Goal: Task Accomplishment & Management: Manage account settings

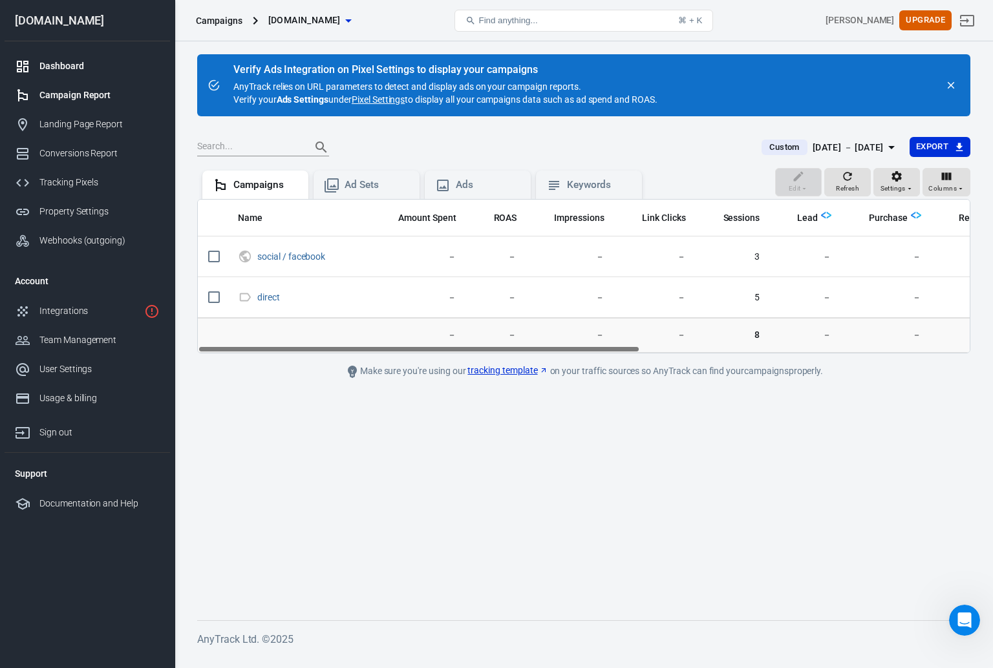
click at [74, 67] on div "Dashboard" at bounding box center [99, 66] width 120 height 14
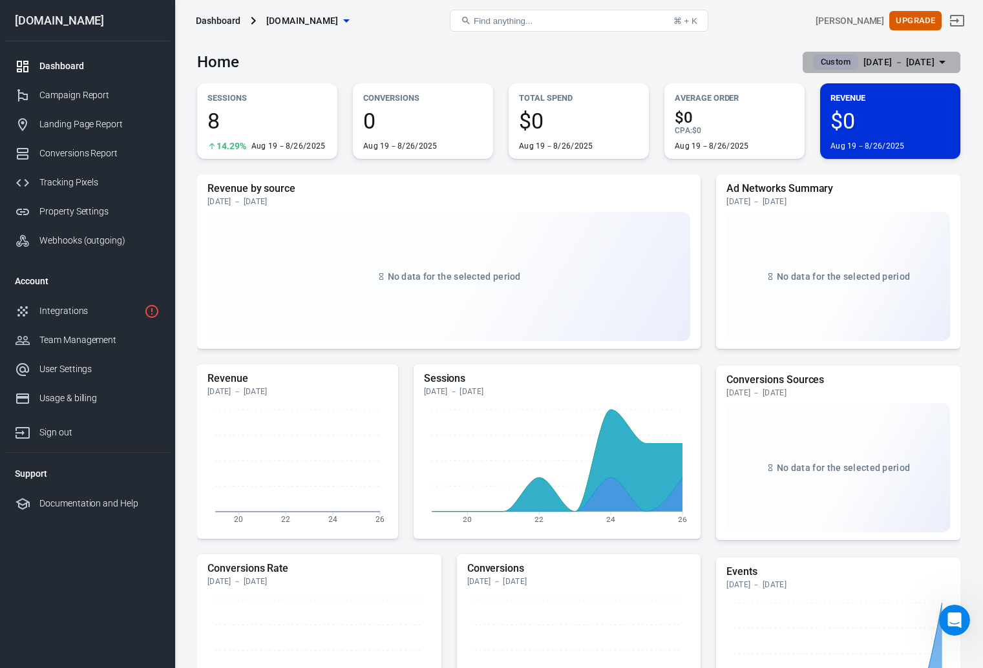
click at [879, 65] on div "[DATE] － [DATE]" at bounding box center [898, 62] width 71 height 16
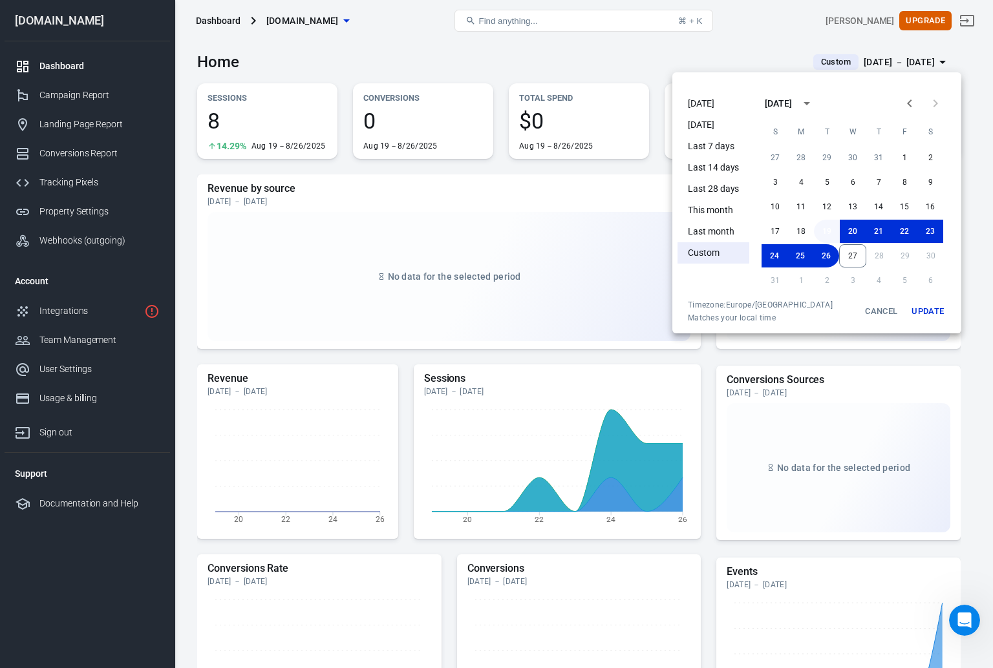
click at [830, 234] on button "19" at bounding box center [827, 231] width 26 height 23
click at [849, 257] on button "27" at bounding box center [852, 255] width 27 height 23
click at [923, 313] on button "Update" at bounding box center [927, 311] width 41 height 23
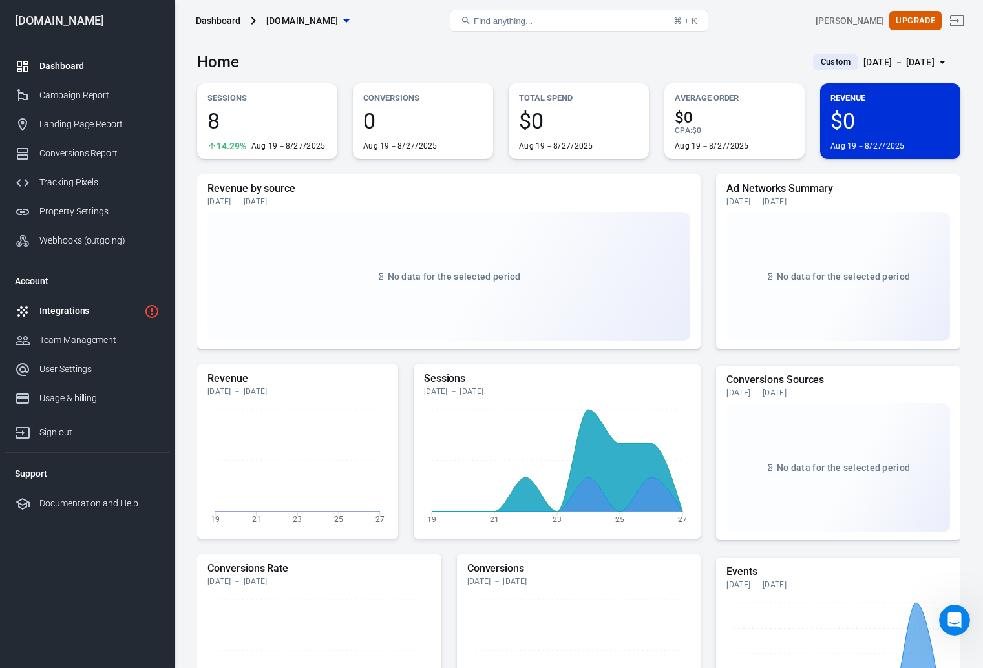
click at [73, 315] on div "Integrations" at bounding box center [89, 311] width 100 height 14
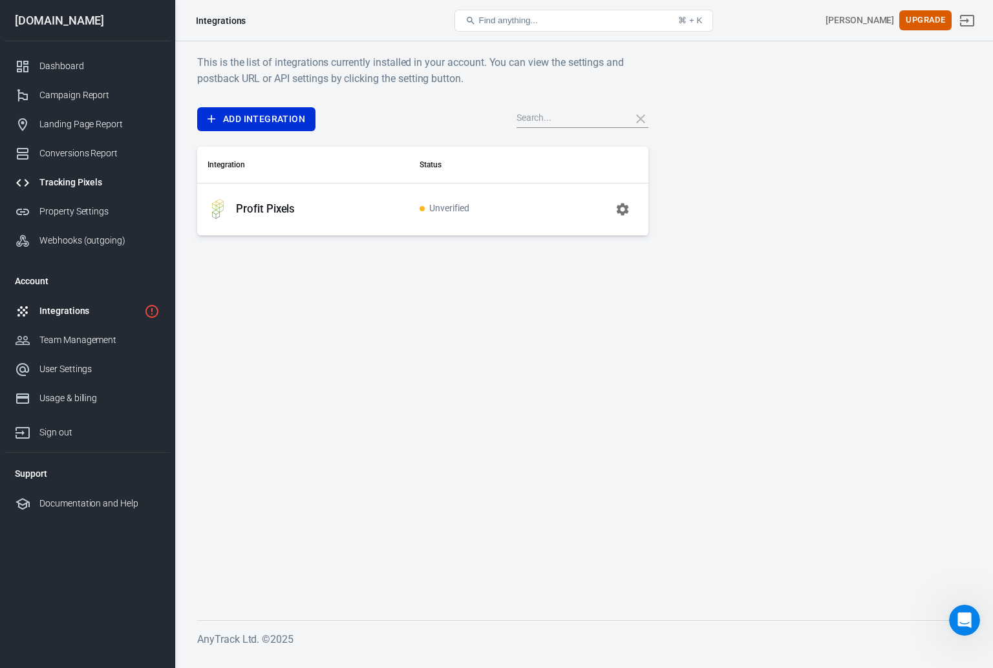
click at [92, 185] on div "Tracking Pixels" at bounding box center [99, 183] width 120 height 14
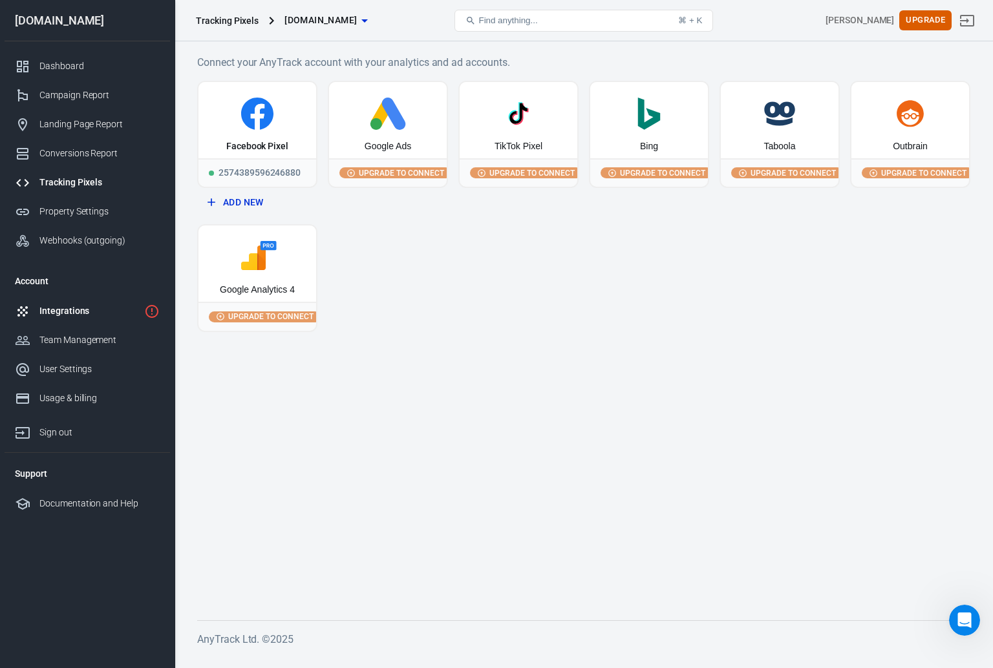
click at [78, 311] on div "Integrations" at bounding box center [89, 311] width 100 height 14
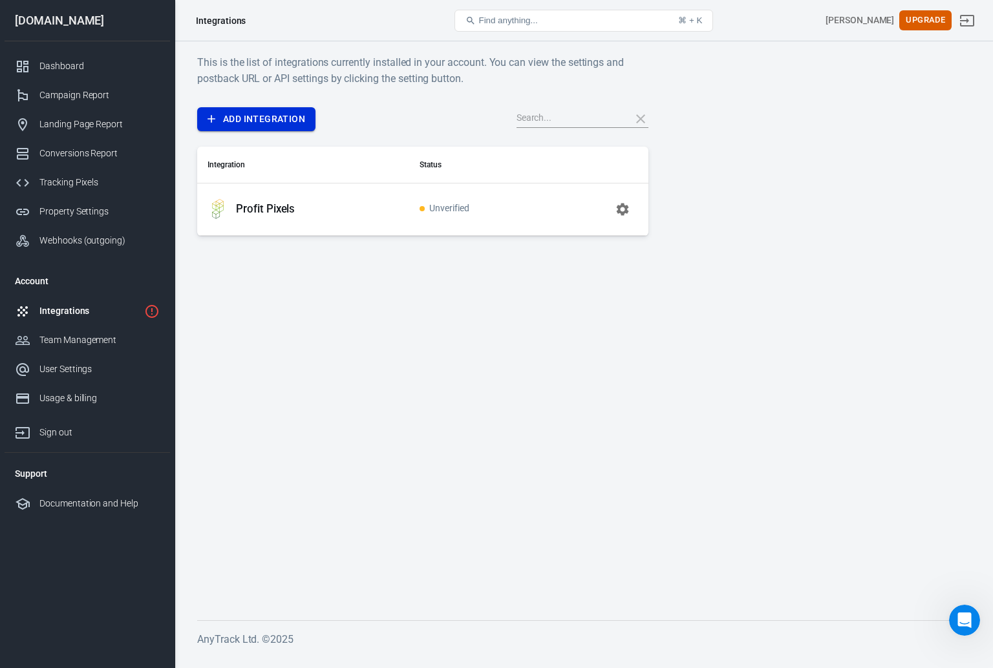
click at [249, 116] on link "Add Integration" at bounding box center [256, 119] width 118 height 24
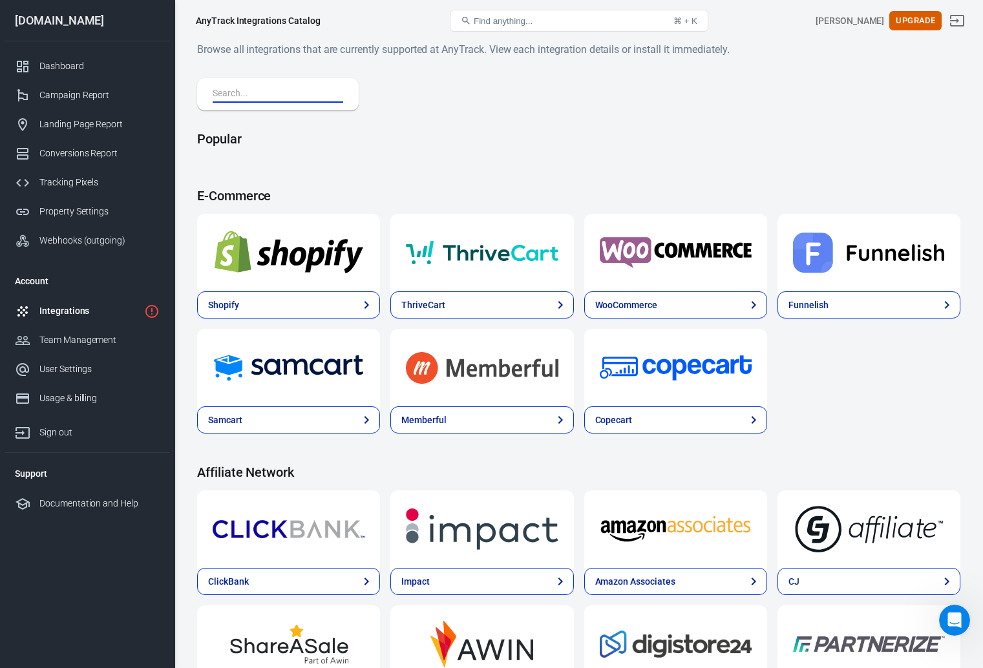
click at [271, 94] on input "text" at bounding box center [275, 94] width 125 height 17
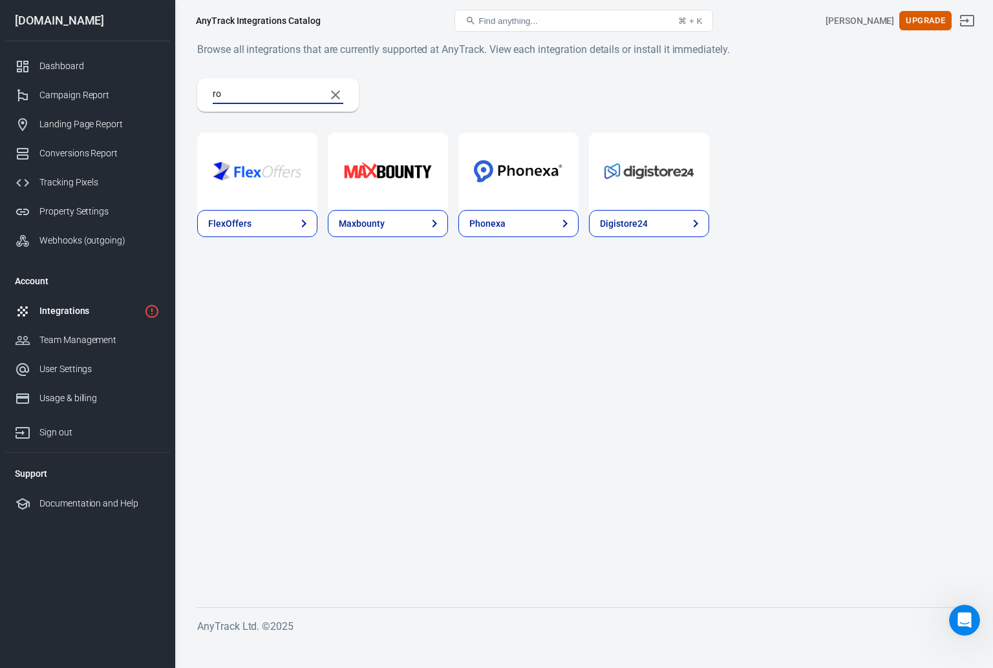
type input "r"
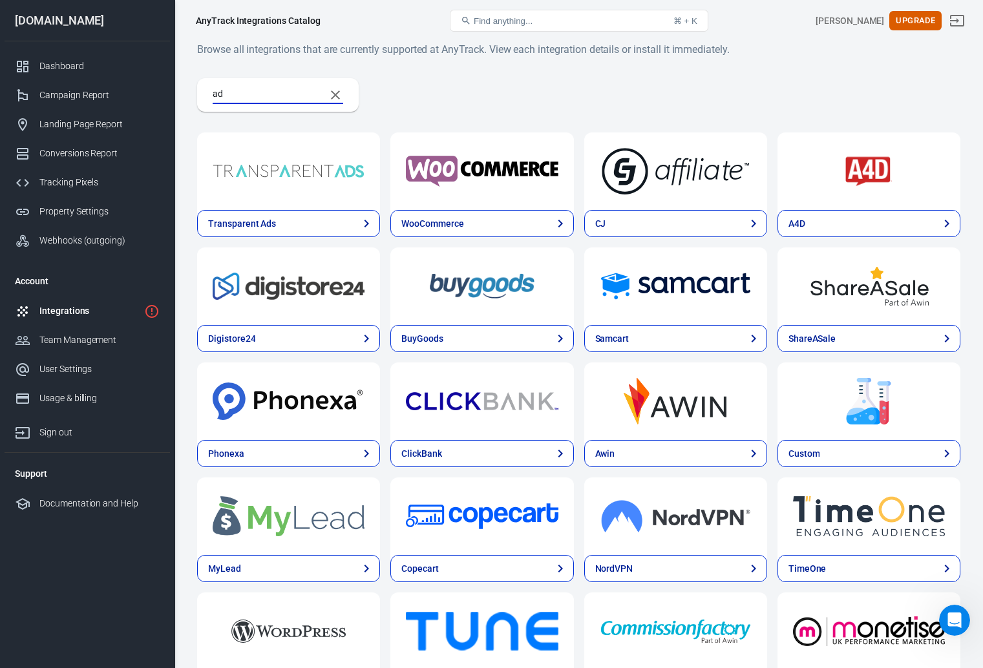
type input "a"
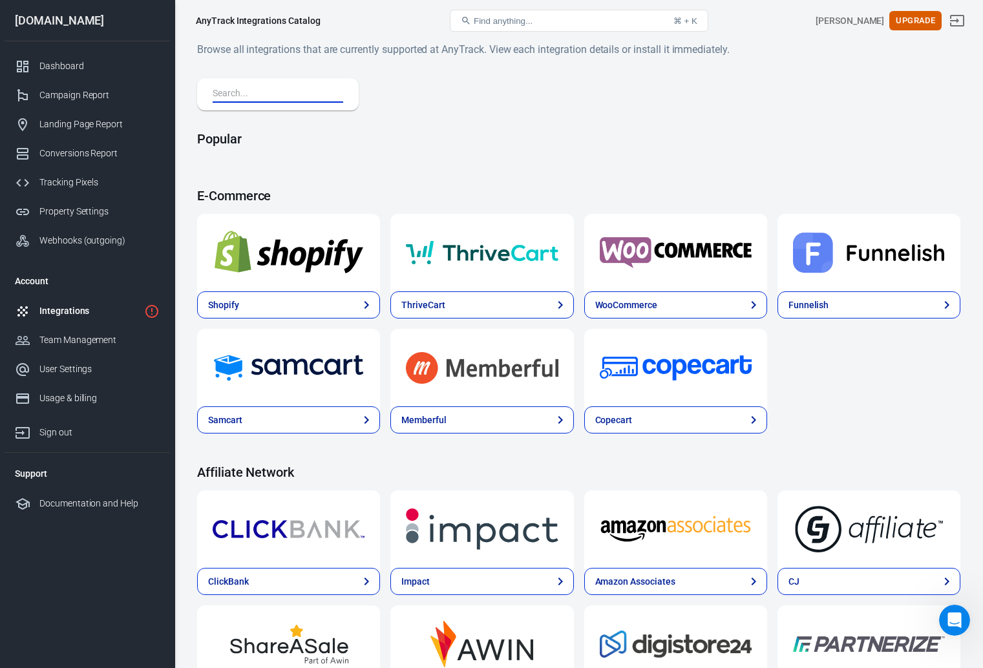
click at [86, 311] on div "Integrations" at bounding box center [89, 311] width 100 height 14
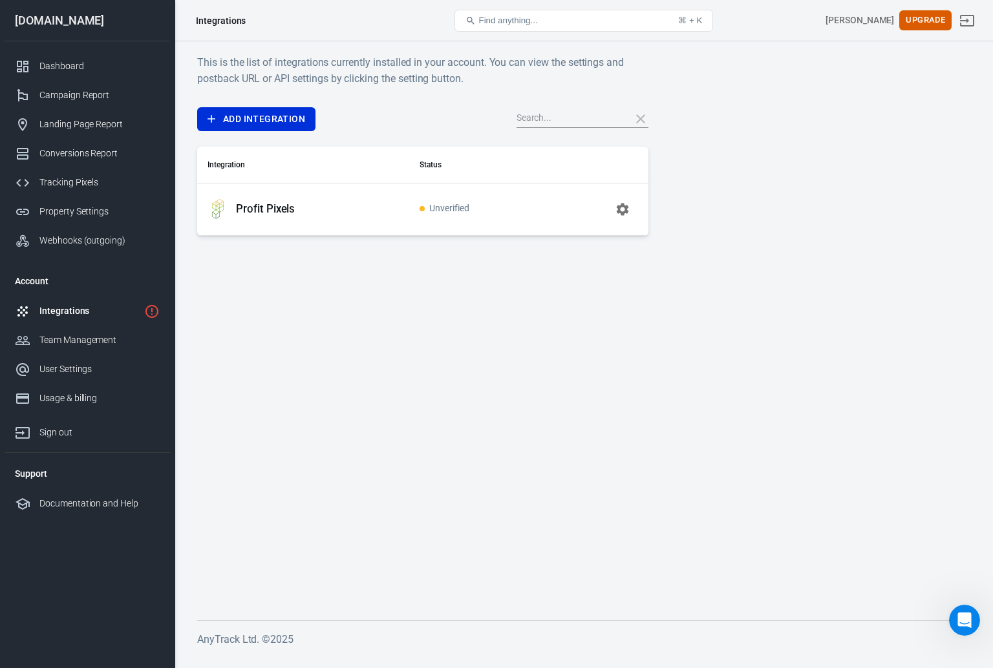
click at [257, 205] on p "Profit Pixels" at bounding box center [265, 209] width 59 height 14
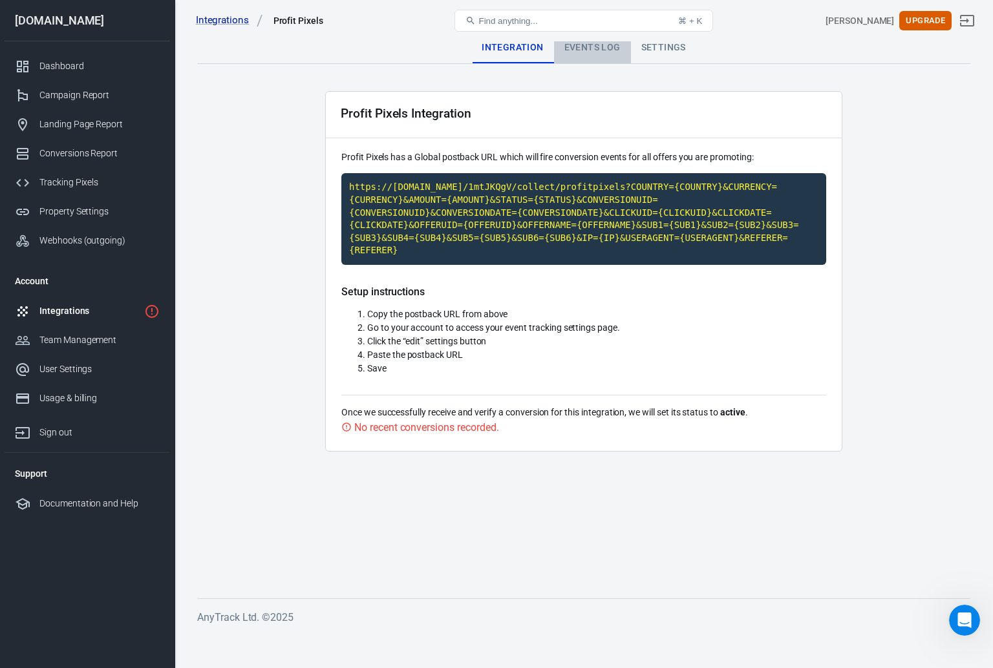
click at [598, 52] on div "Events Log" at bounding box center [592, 47] width 77 height 31
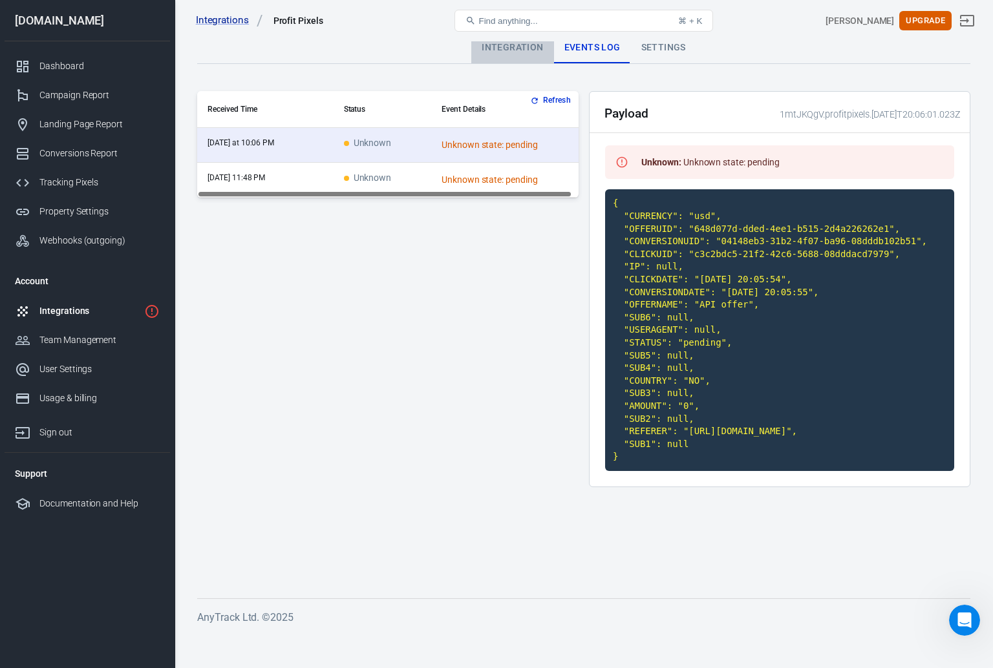
click at [531, 50] on div "Integration" at bounding box center [512, 47] width 82 height 31
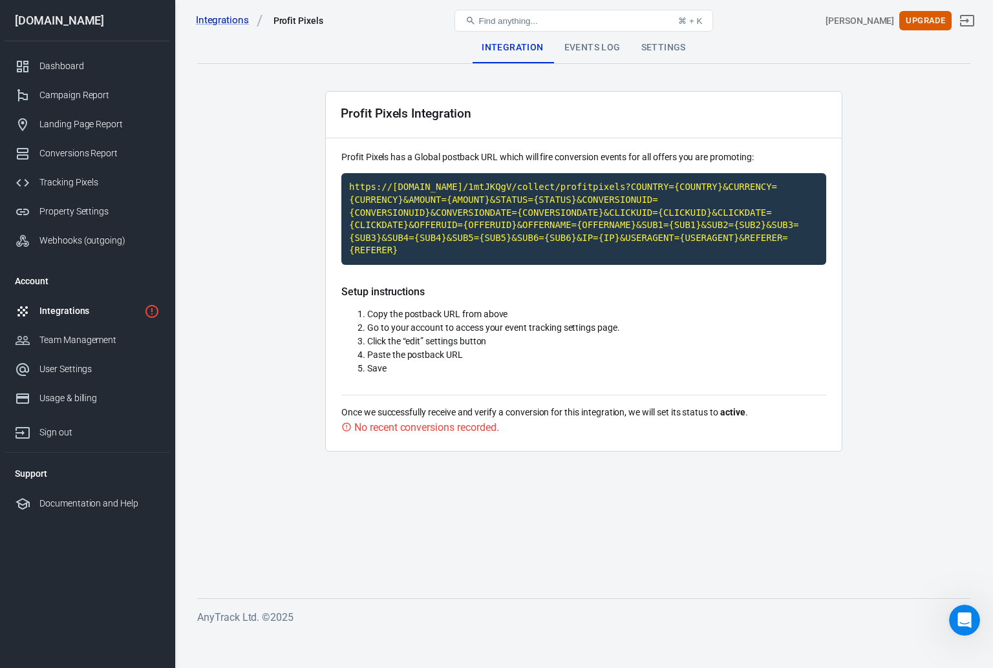
click at [659, 58] on div "Settings" at bounding box center [663, 47] width 65 height 31
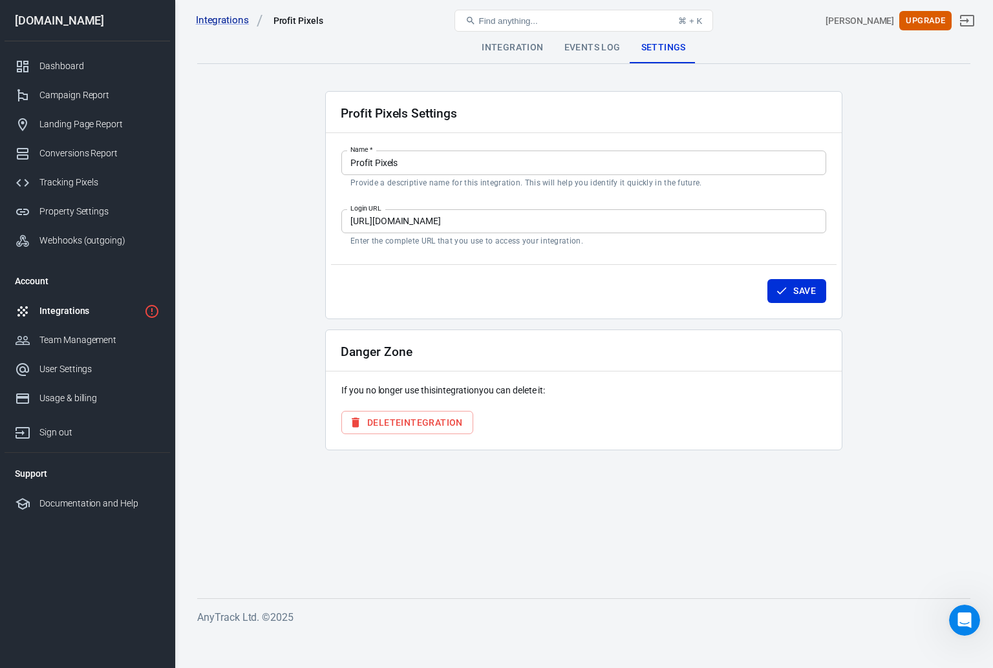
click at [534, 50] on div "Integration" at bounding box center [512, 47] width 82 height 31
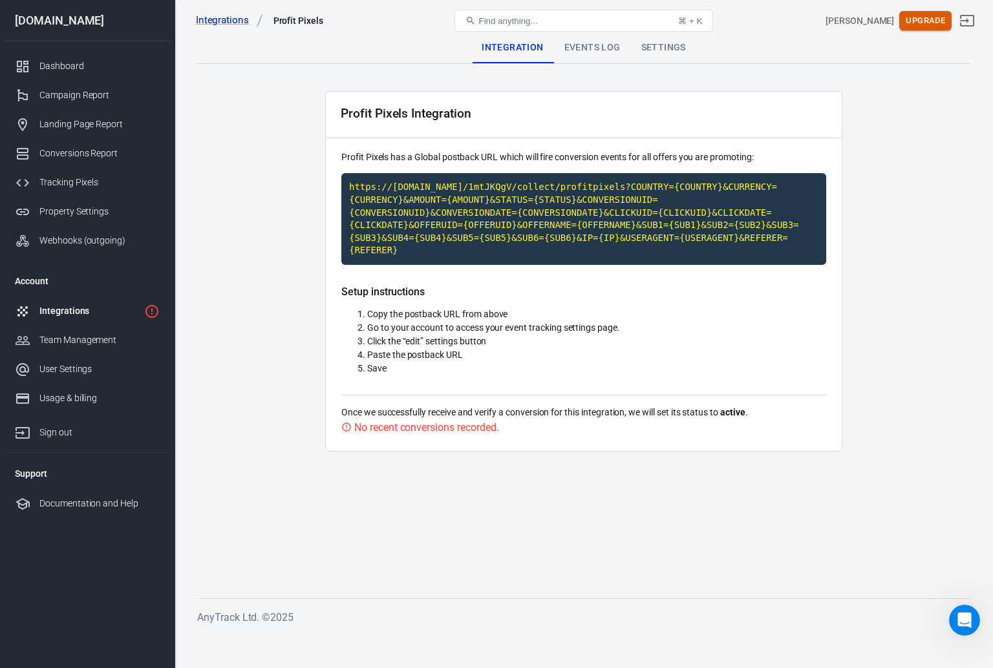
click at [927, 20] on button "Upgrade" at bounding box center [925, 21] width 52 height 20
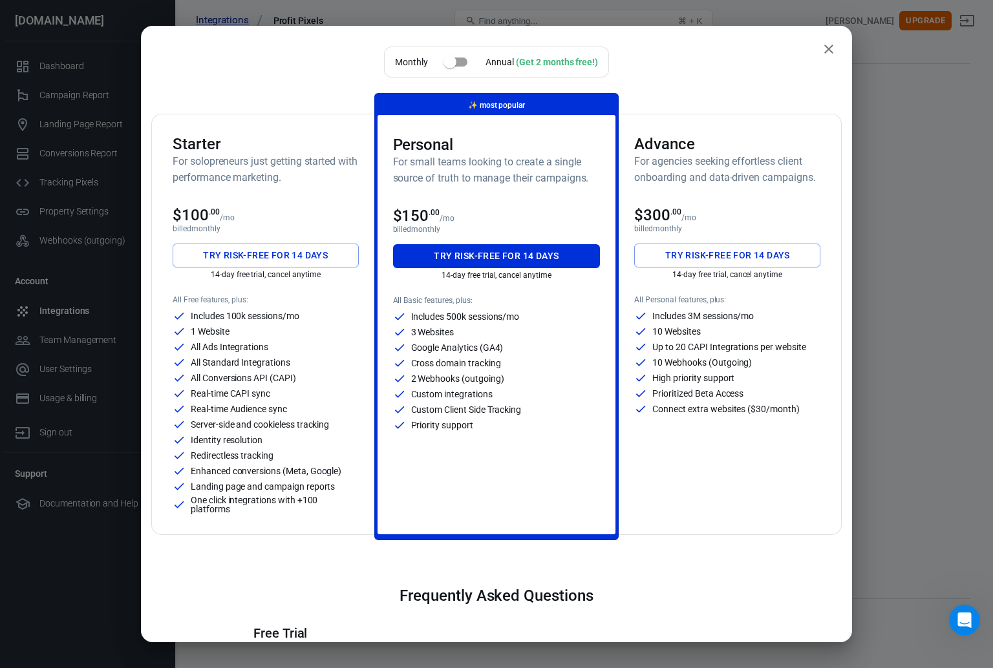
click at [821, 50] on icon "close" at bounding box center [829, 49] width 16 height 16
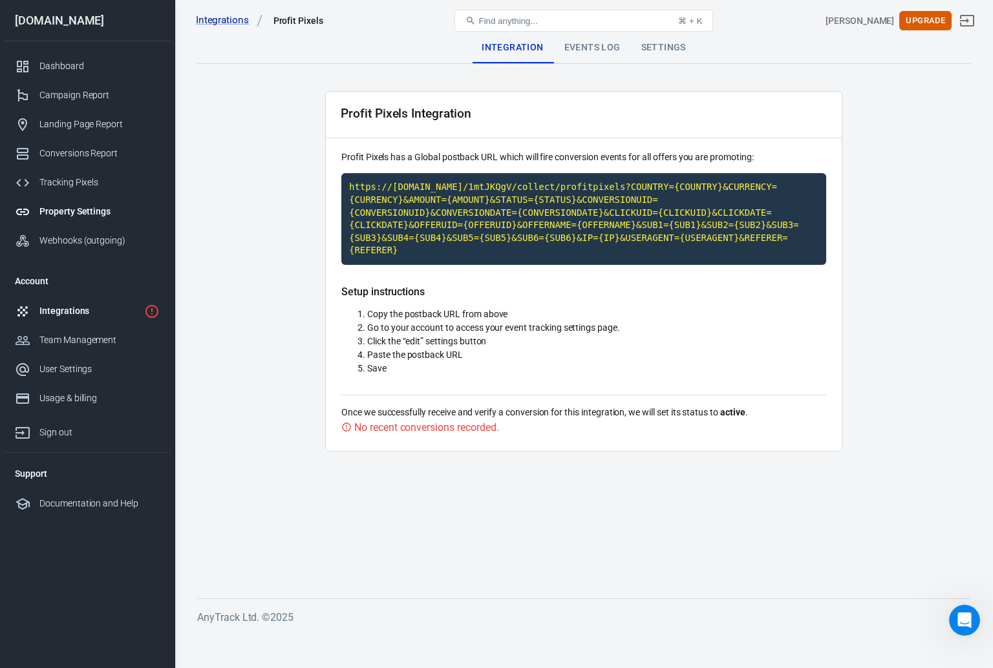
click at [74, 210] on div "Property Settings" at bounding box center [99, 212] width 120 height 14
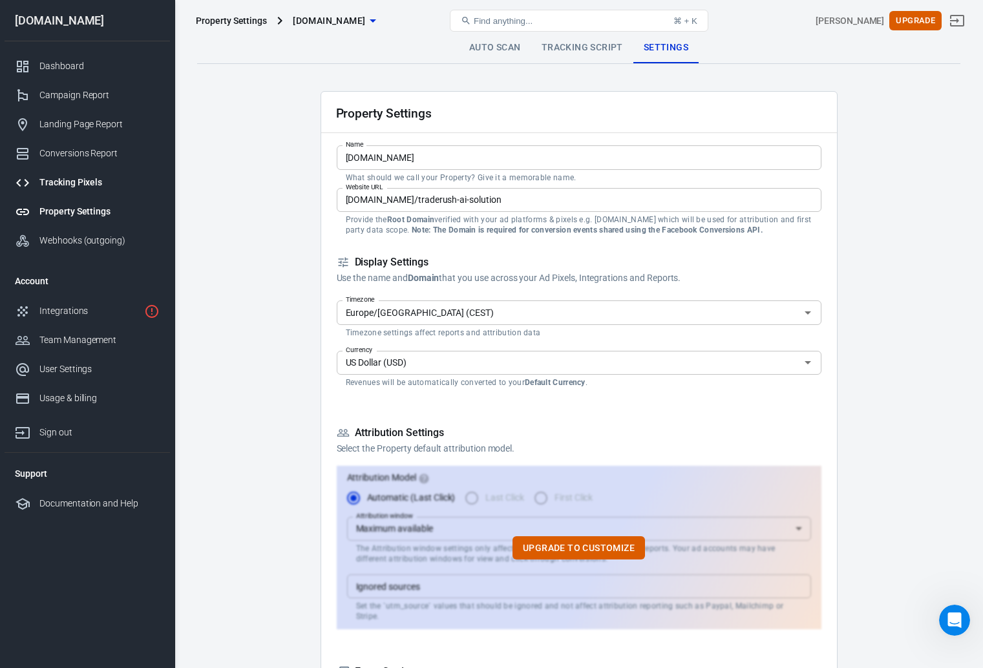
click at [74, 190] on link "Tracking Pixels" at bounding box center [87, 182] width 165 height 29
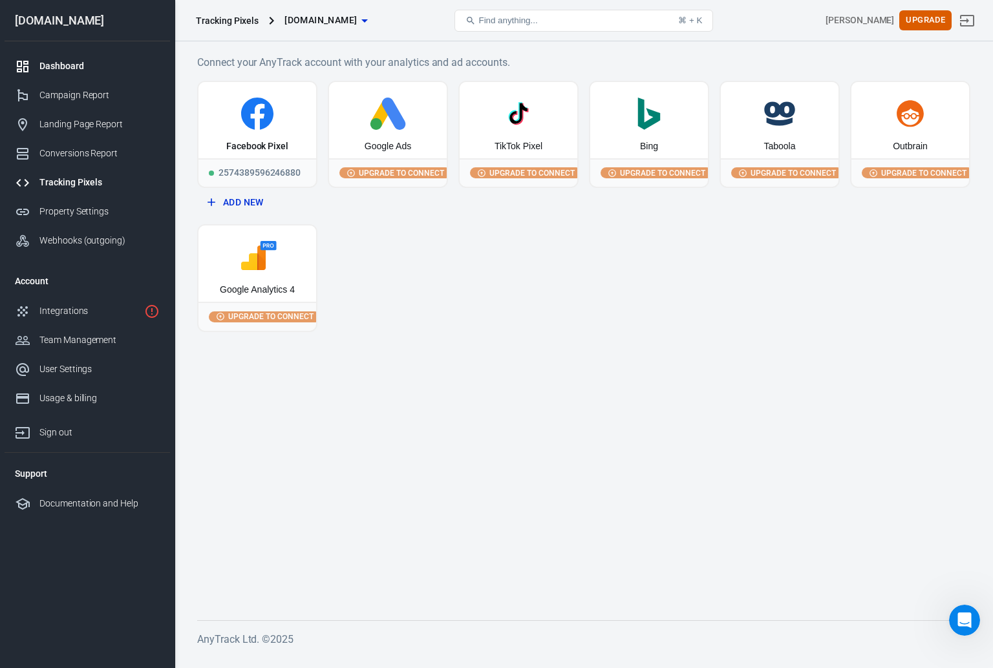
click at [72, 73] on link "Dashboard" at bounding box center [87, 66] width 165 height 29
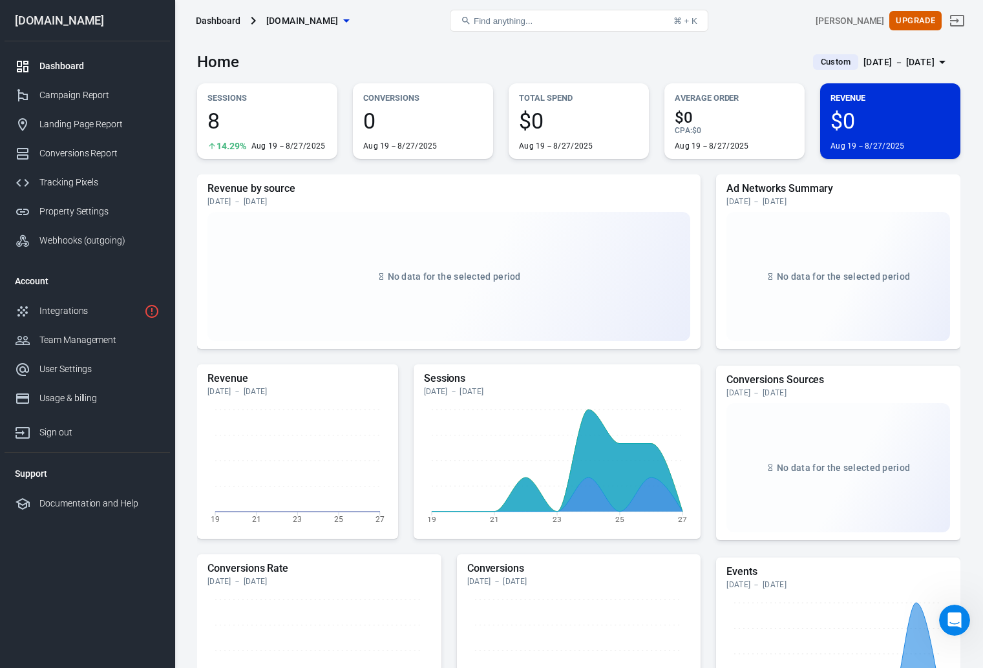
click at [88, 70] on div "Dashboard" at bounding box center [99, 66] width 120 height 14
click at [92, 92] on div "Campaign Report" at bounding box center [99, 96] width 120 height 14
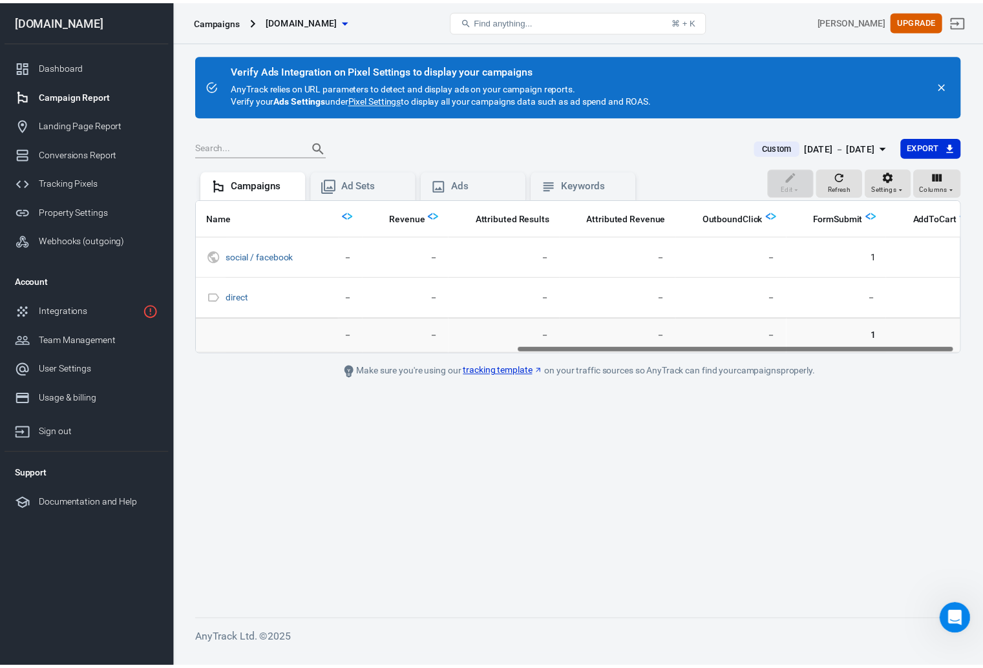
scroll to position [0, 574]
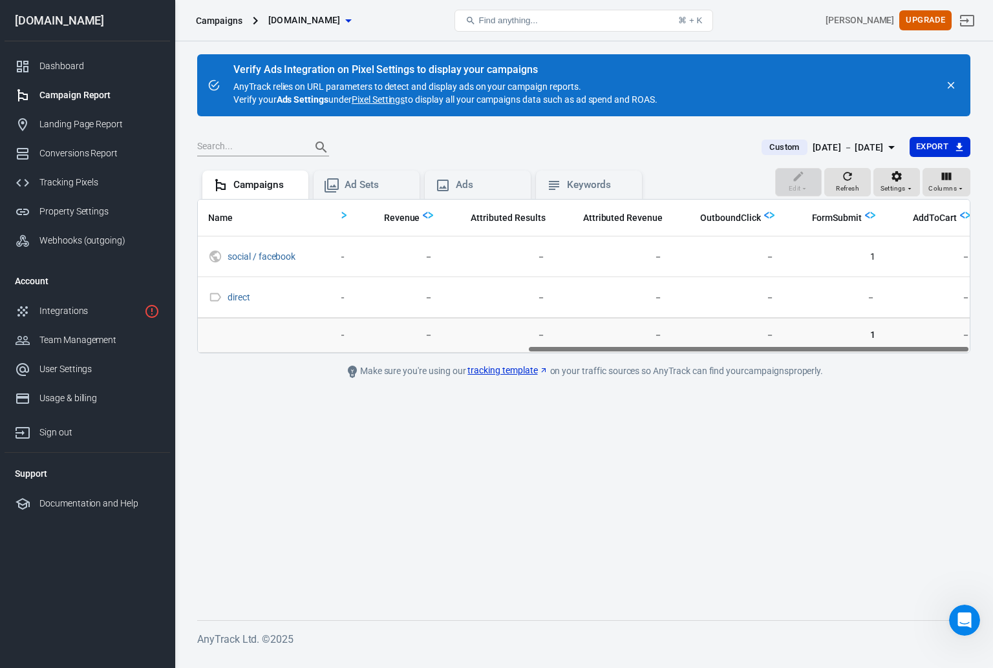
drag, startPoint x: 369, startPoint y: 348, endPoint x: 713, endPoint y: 359, distance: 344.6
click at [713, 359] on main "Verify Ads Integration on Pixel Settings to display your campaigns AnyTrack rel…" at bounding box center [583, 326] width 773 height 545
click at [68, 73] on link "Dashboard" at bounding box center [87, 66] width 165 height 29
